Goal: Task Accomplishment & Management: Complete application form

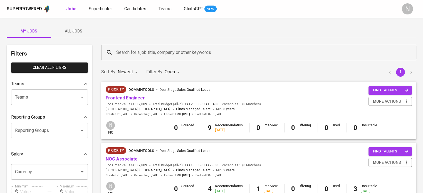
click at [128, 157] on link "NOC Associate" at bounding box center [122, 159] width 32 height 5
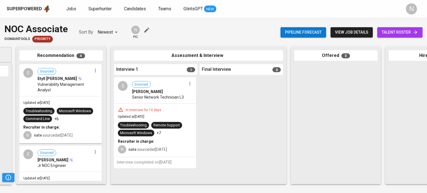
scroll to position [0, 109]
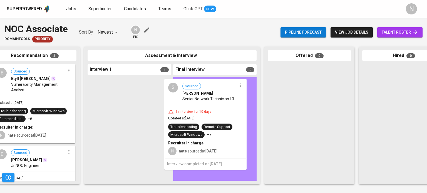
drag, startPoint x: 125, startPoint y: 115, endPoint x: 205, endPoint y: 117, distance: 80.1
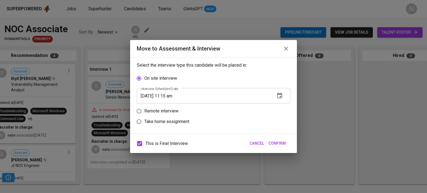
click at [161, 111] on p "Remote interview" at bounding box center [161, 111] width 34 height 7
click at [144, 111] on input "Remote interview" at bounding box center [139, 111] width 11 height 11
radio input "true"
click at [283, 107] on icon "button" at bounding box center [280, 106] width 7 height 7
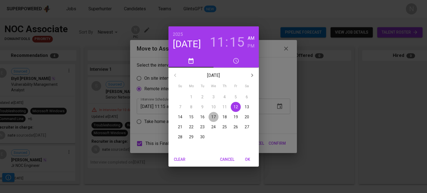
click at [216, 115] on span "17" at bounding box center [214, 117] width 10 height 6
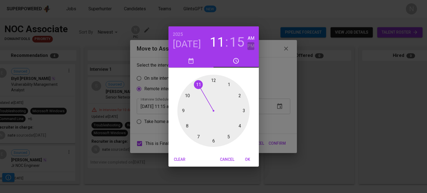
click at [250, 45] on h6 "PM" at bounding box center [251, 46] width 7 height 8
click at [197, 84] on div at bounding box center [214, 111] width 72 height 72
click at [213, 79] on div at bounding box center [214, 111] width 72 height 72
type input "[DATE] 11:00 pm"
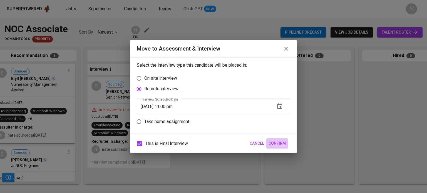
click at [284, 146] on span "Confirm" at bounding box center [277, 143] width 17 height 7
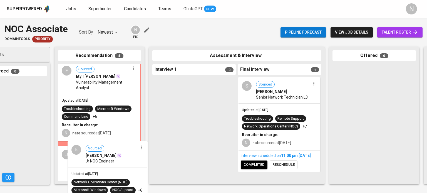
scroll to position [3, 0]
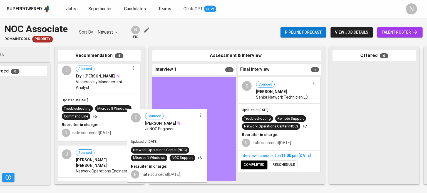
drag, startPoint x: 95, startPoint y: 164, endPoint x: 166, endPoint y: 125, distance: 80.8
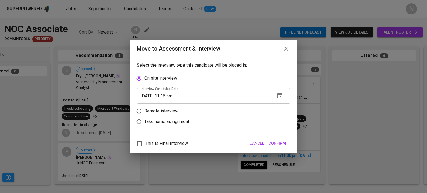
scroll to position [0, 45]
click at [173, 111] on p "Remote interview" at bounding box center [161, 111] width 34 height 7
click at [144, 111] on input "Remote interview" at bounding box center [139, 111] width 11 height 11
radio input "true"
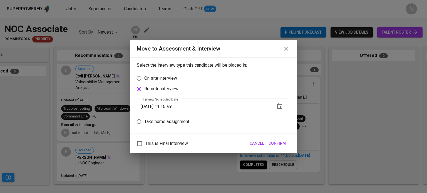
click at [279, 106] on icon "button" at bounding box center [280, 106] width 7 height 7
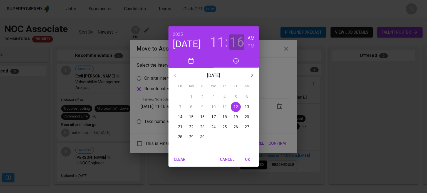
click at [237, 42] on h3 "16" at bounding box center [237, 43] width 15 height 16
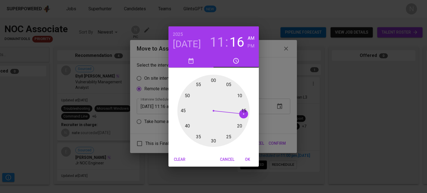
click at [220, 44] on h3 "11" at bounding box center [217, 43] width 15 height 16
click at [187, 95] on div at bounding box center [214, 111] width 72 height 72
click at [239, 126] on div at bounding box center [214, 111] width 72 height 72
type input "[DATE] 10:20 am"
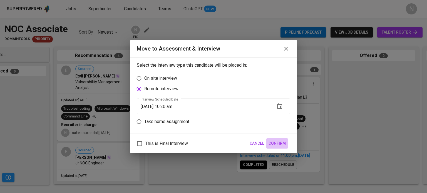
click at [277, 147] on span "Confirm" at bounding box center [277, 143] width 17 height 7
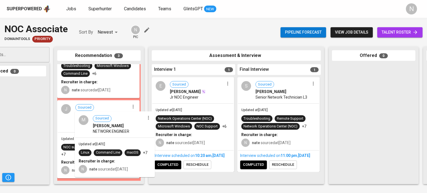
scroll to position [42, 0]
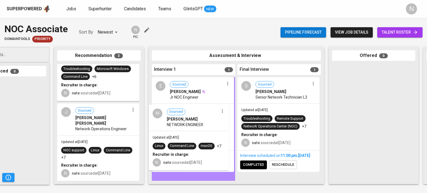
drag, startPoint x: 94, startPoint y: 135, endPoint x: 188, endPoint y: 128, distance: 94.3
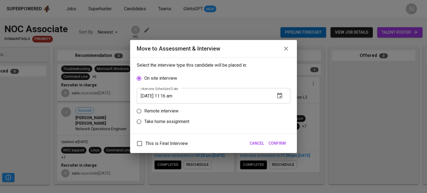
click at [176, 112] on p "Remote interview" at bounding box center [161, 111] width 34 height 7
click at [144, 112] on input "Remote interview" at bounding box center [139, 111] width 11 height 11
radio input "true"
click at [277, 107] on icon "button" at bounding box center [280, 106] width 7 height 7
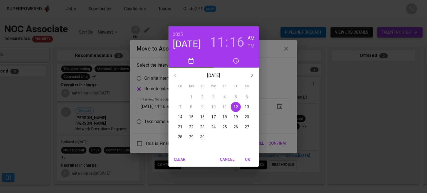
click at [220, 45] on h3 "11" at bounding box center [217, 43] width 15 height 16
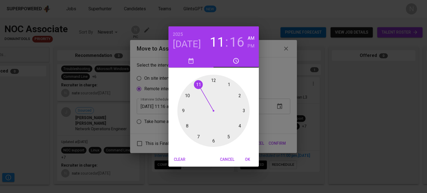
click at [186, 94] on div at bounding box center [214, 111] width 72 height 72
click at [240, 125] on div at bounding box center [214, 111] width 72 height 72
type input "[DATE] 10:20 am"
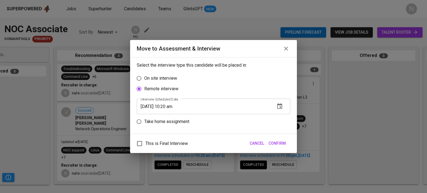
click at [278, 143] on span "Confirm" at bounding box center [277, 143] width 17 height 7
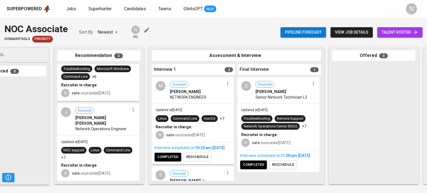
scroll to position [42, 0]
